Goal: Information Seeking & Learning: Learn about a topic

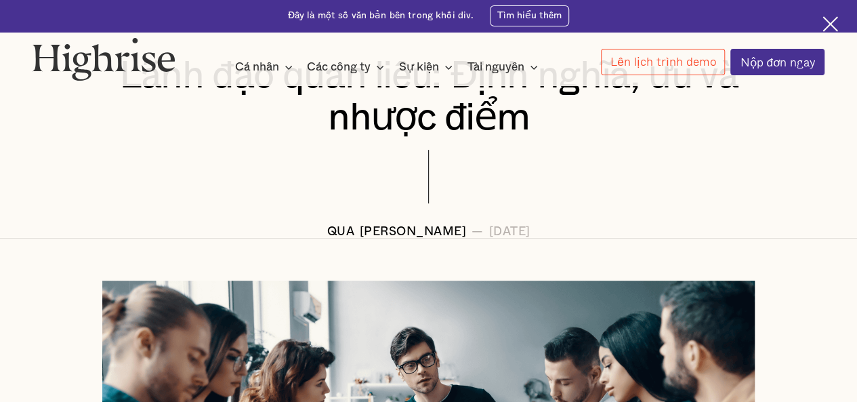
scroll to position [474, 0]
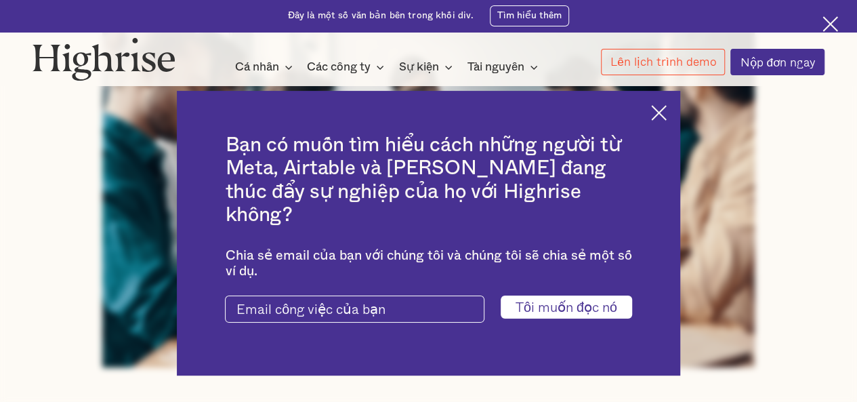
click at [580, 298] on input "Tôi muốn đọc nó" at bounding box center [566, 307] width 131 height 23
click at [664, 121] on img at bounding box center [659, 113] width 16 height 16
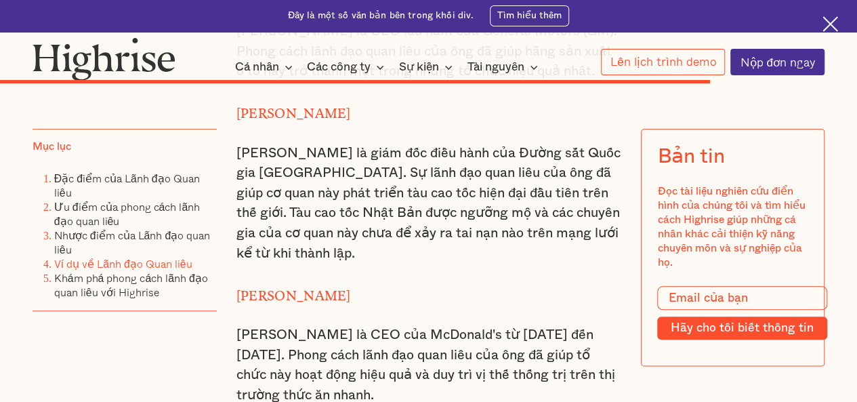
scroll to position [8405, 0]
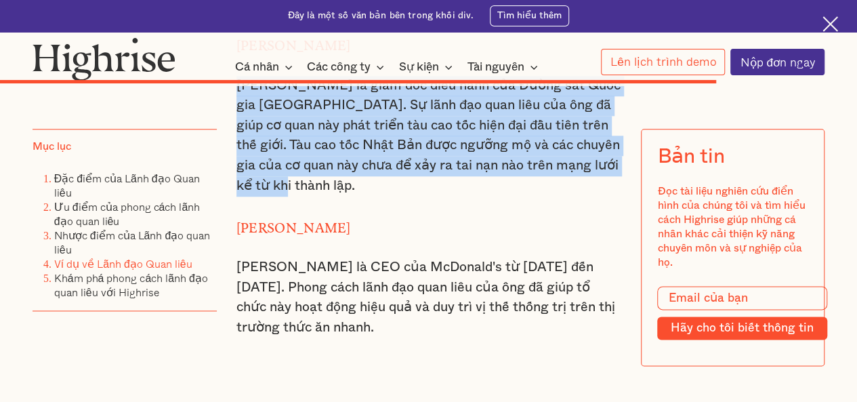
drag, startPoint x: 233, startPoint y: 192, endPoint x: 249, endPoint y: 295, distance: 104.3
click at [249, 192] on font "[PERSON_NAME] là giám đốc điều hành của Đường sắt Quốc gia [GEOGRAPHIC_DATA]. S…" at bounding box center [429, 136] width 384 height 114
copy font "[PERSON_NAME] là giám đốc điều hành của Đường sắt Quốc gia [GEOGRAPHIC_DATA]. S…"
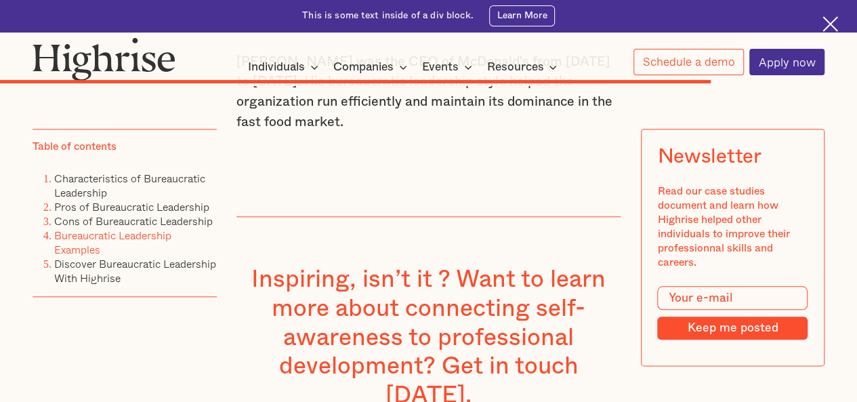
scroll to position [8069, 0]
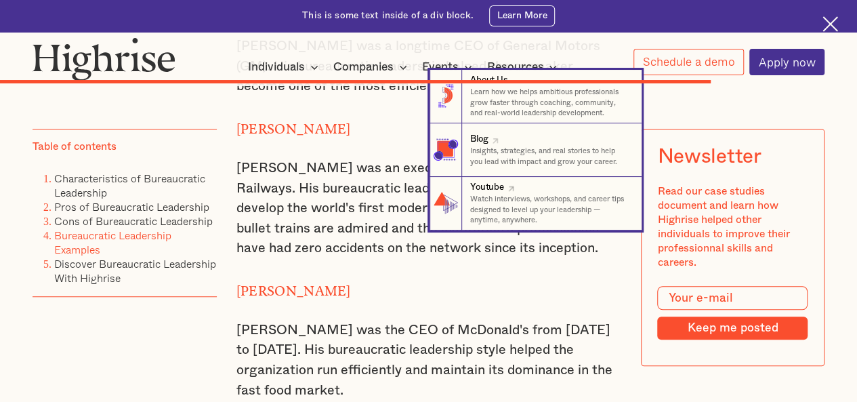
click at [373, 226] on nav "8 About Us Learn how we helps ambitious professionals grow faster through coach…" at bounding box center [429, 150] width 856 height 161
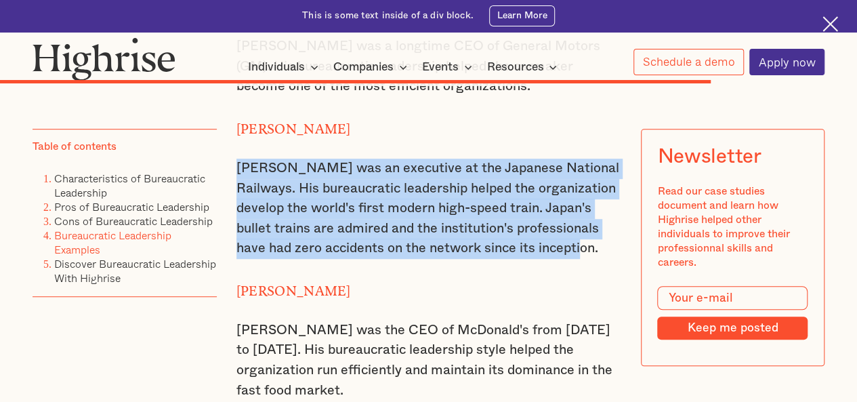
drag, startPoint x: 236, startPoint y: 263, endPoint x: 596, endPoint y: 343, distance: 369.4
click at [596, 259] on p "[PERSON_NAME] was an executive at the Japanese National Railways. His bureaucra…" at bounding box center [429, 209] width 385 height 100
copy p "[PERSON_NAME] was an executive at the Japanese National Railways. His bureaucra…"
